Goal: Book appointment/travel/reservation

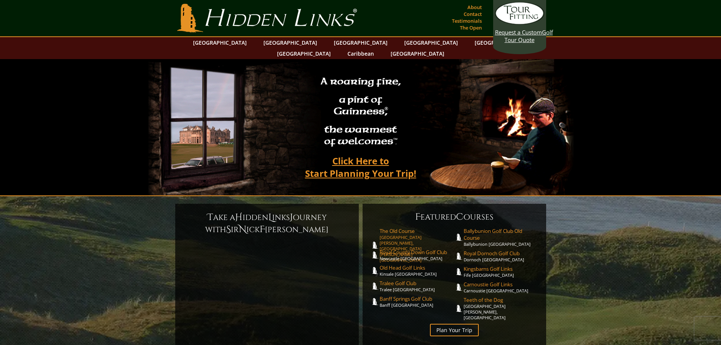
click at [398, 227] on link "The Old Course St. Andrews Links, St. Andrews Scotland" at bounding box center [416, 244] width 75 height 35
